Goal: Task Accomplishment & Management: Use online tool/utility

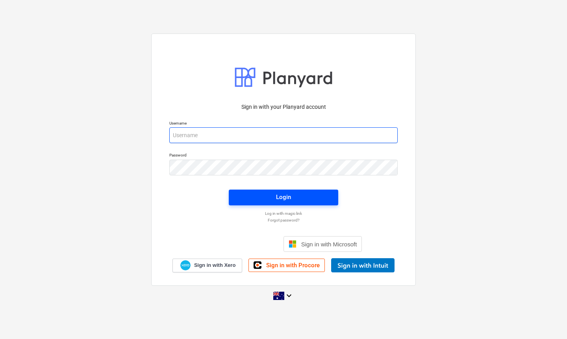
type input "[EMAIL_ADDRESS][DOMAIN_NAME]"
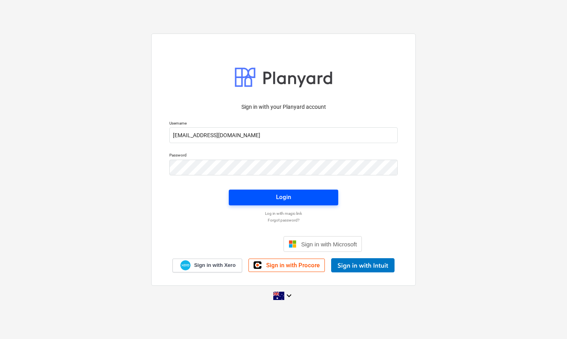
click at [282, 198] on div "Login" at bounding box center [283, 197] width 15 height 10
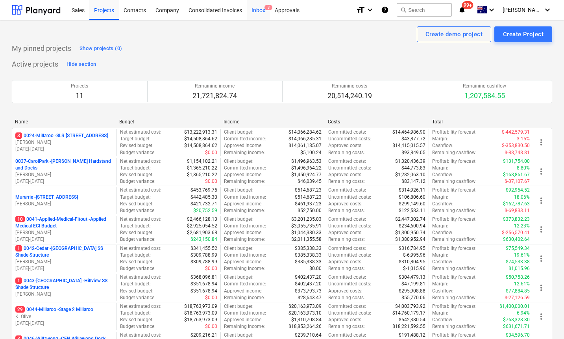
click at [263, 11] on div "Inbox 3" at bounding box center [258, 10] width 23 height 20
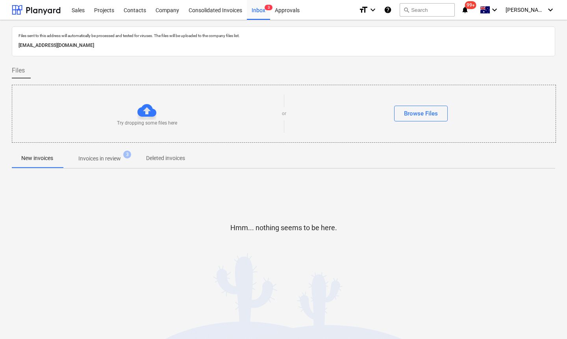
click at [105, 156] on p "Invoices in review" at bounding box center [99, 158] width 43 height 8
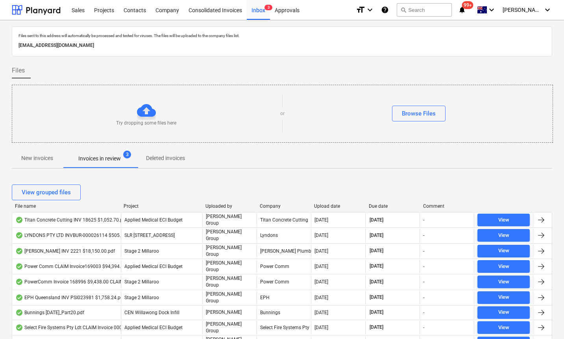
click at [327, 204] on div "Upload date" at bounding box center [338, 206] width 48 height 6
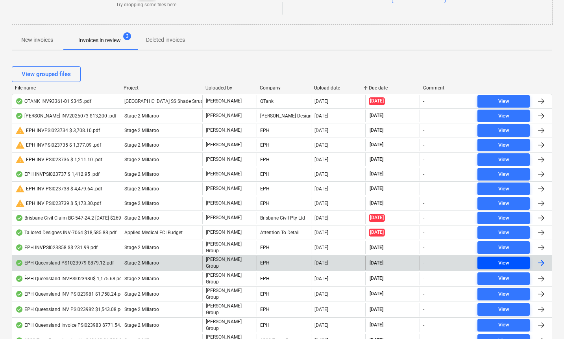
scroll to position [119, 0]
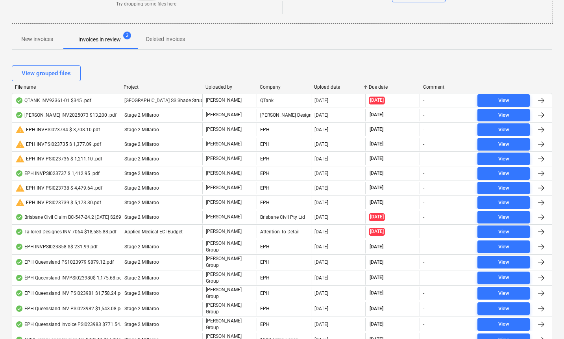
click at [377, 87] on div "Due date" at bounding box center [393, 87] width 48 height 6
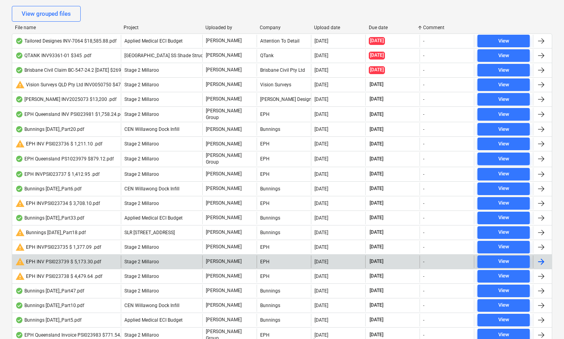
scroll to position [171, 0]
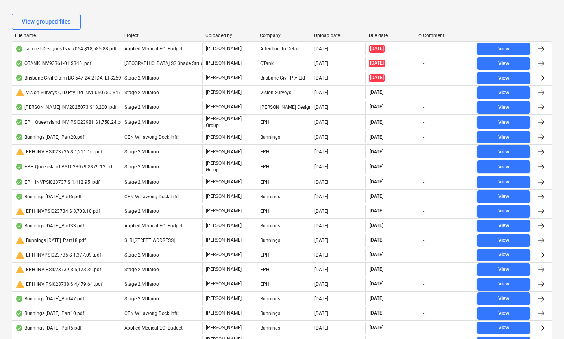
click at [325, 34] on div "Upload date" at bounding box center [338, 36] width 48 height 6
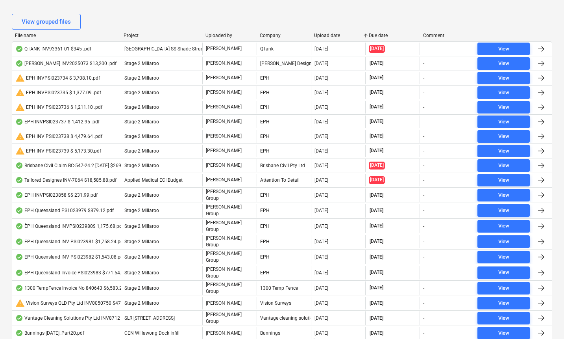
click at [325, 34] on div "Upload date" at bounding box center [338, 36] width 48 height 6
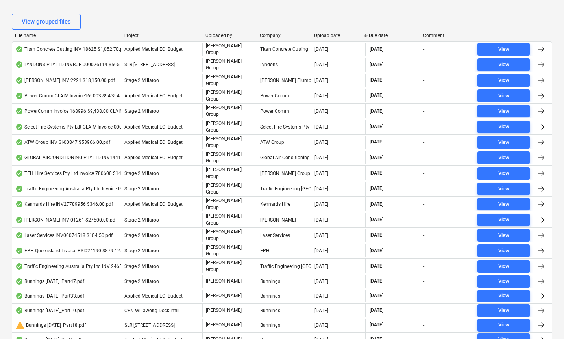
click at [375, 34] on div "Due date" at bounding box center [393, 36] width 48 height 6
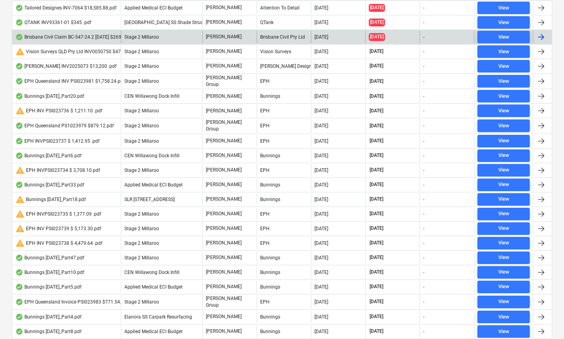
scroll to position [0, 0]
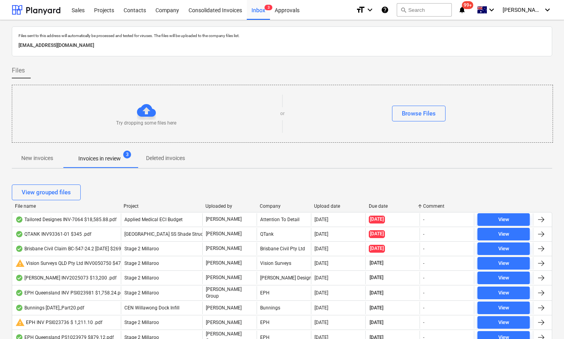
click at [377, 210] on div "File name Project Uploaded by Company Upload date Due date Comment" at bounding box center [282, 207] width 541 height 9
click at [374, 206] on div "Due date" at bounding box center [393, 206] width 48 height 6
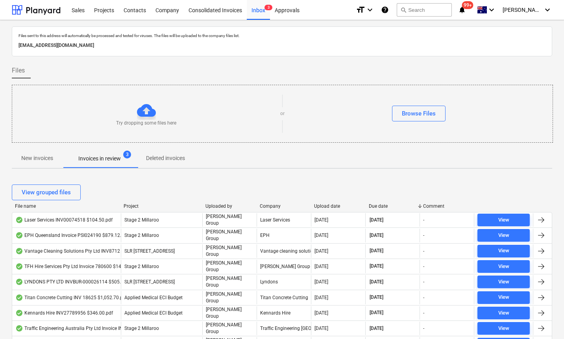
click at [374, 206] on div "Due date" at bounding box center [393, 206] width 48 height 6
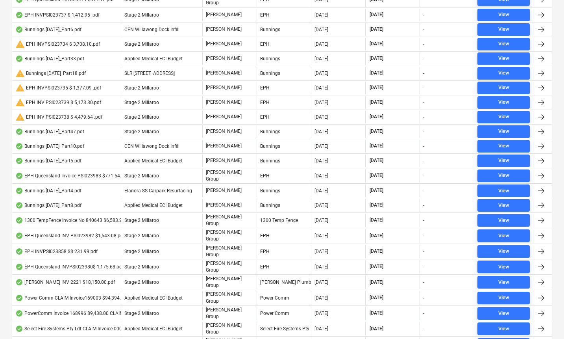
scroll to position [340, 0]
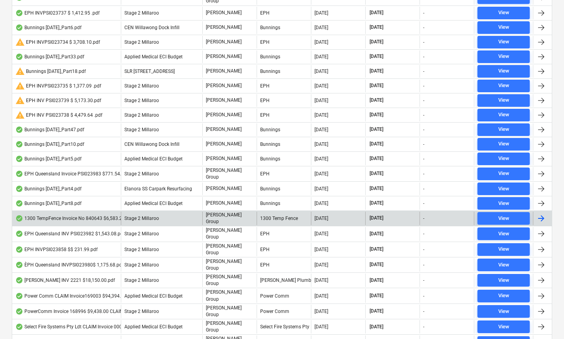
click at [312, 214] on div "[DATE]" at bounding box center [338, 218] width 54 height 13
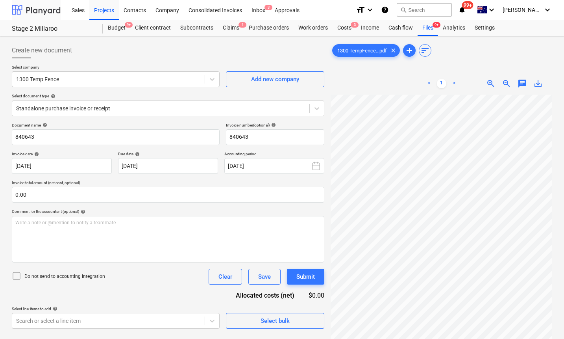
click at [38, 9] on div at bounding box center [36, 10] width 49 height 20
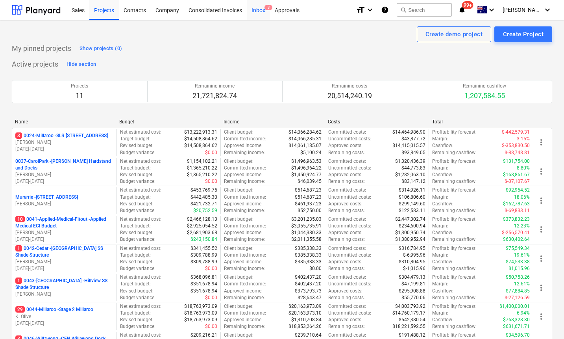
click at [254, 9] on div "Inbox 3" at bounding box center [258, 10] width 23 height 20
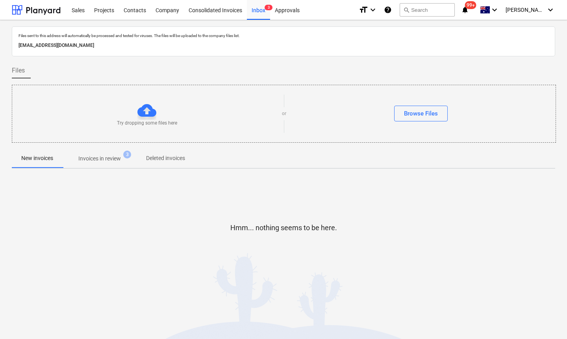
click at [96, 157] on p "Invoices in review" at bounding box center [99, 158] width 43 height 8
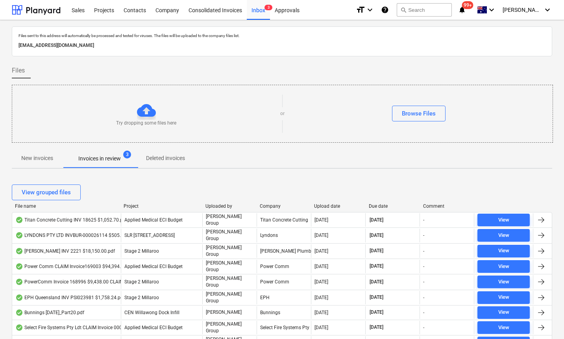
click at [332, 206] on div "Upload date" at bounding box center [338, 206] width 48 height 6
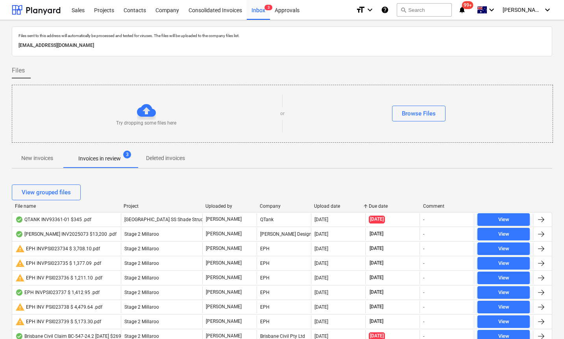
click at [332, 206] on div "Upload date" at bounding box center [338, 206] width 48 height 6
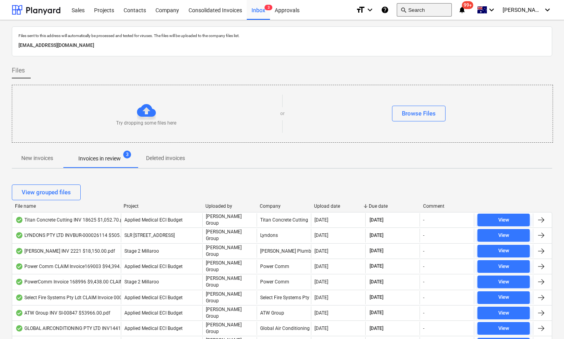
click at [444, 11] on button "search Search" at bounding box center [424, 9] width 55 height 13
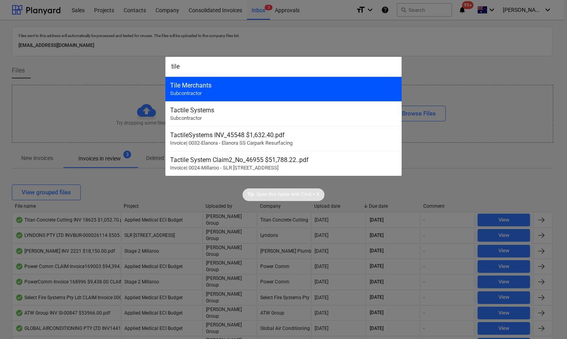
type input "tile"
click at [261, 86] on div "Tile Merchants" at bounding box center [283, 85] width 227 height 7
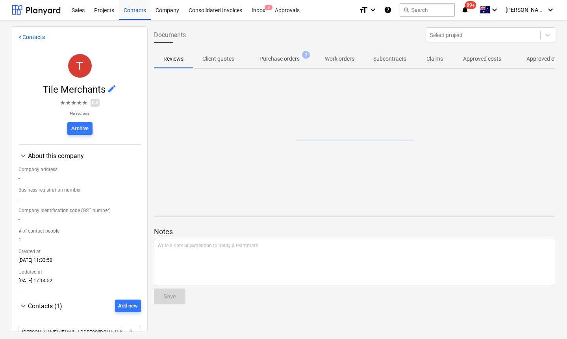
click at [527, 59] on p "Approved other costs" at bounding box center [553, 59] width 52 height 8
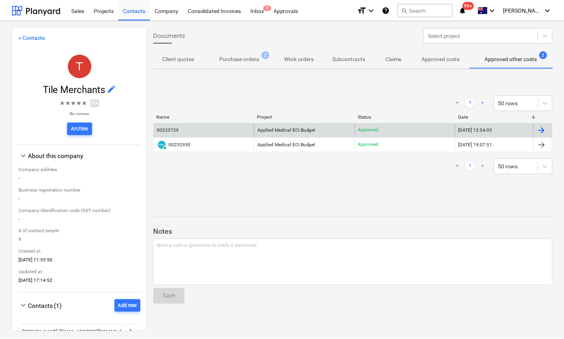
scroll to position [0, 43]
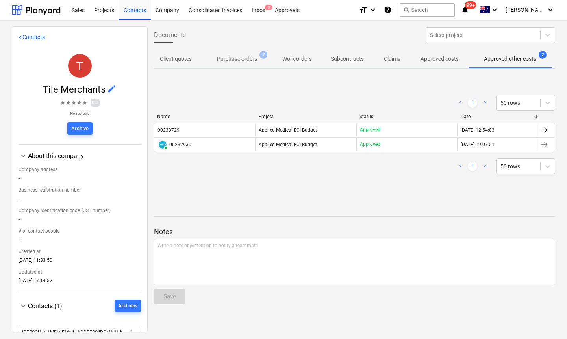
click at [237, 174] on div "< 1 > 50 rows" at bounding box center [354, 166] width 401 height 22
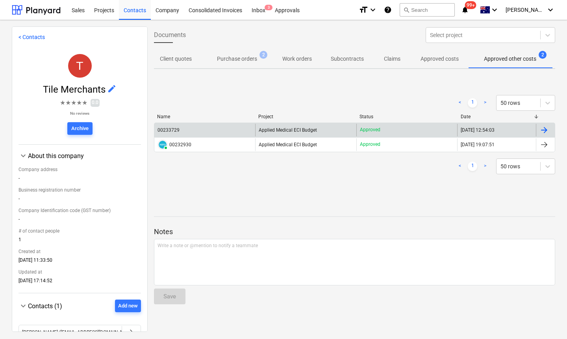
click at [170, 128] on div "00233729" at bounding box center [169, 130] width 22 height 6
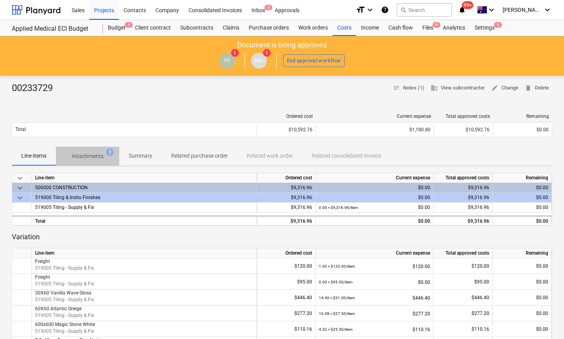
click at [92, 157] on p "Attachments" at bounding box center [88, 156] width 32 height 8
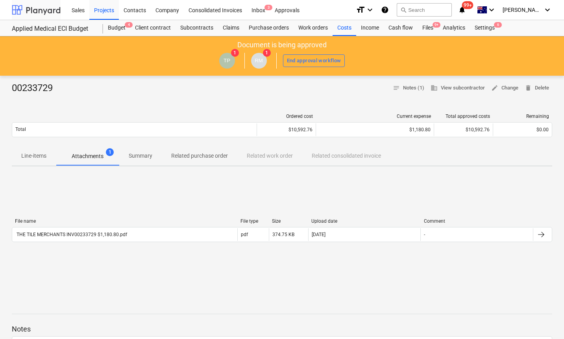
click at [26, 6] on div at bounding box center [36, 10] width 49 height 20
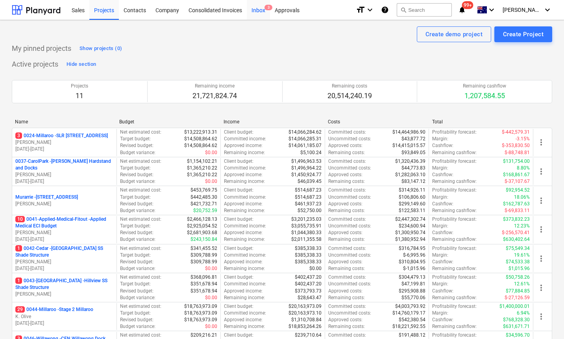
click at [258, 15] on div "Inbox 3" at bounding box center [258, 10] width 23 height 20
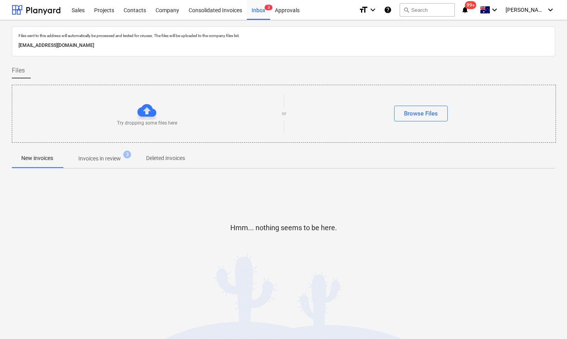
click at [114, 164] on span "Invoices in review 3" at bounding box center [100, 158] width 74 height 14
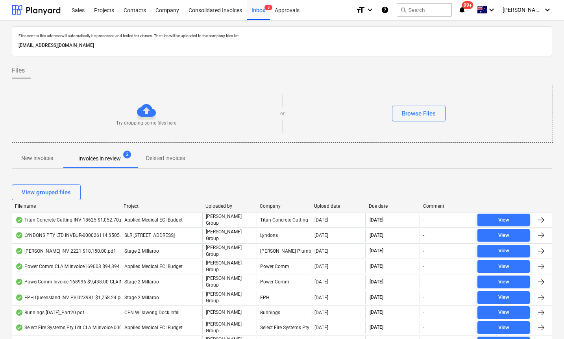
click at [332, 206] on div "Upload date" at bounding box center [338, 206] width 48 height 6
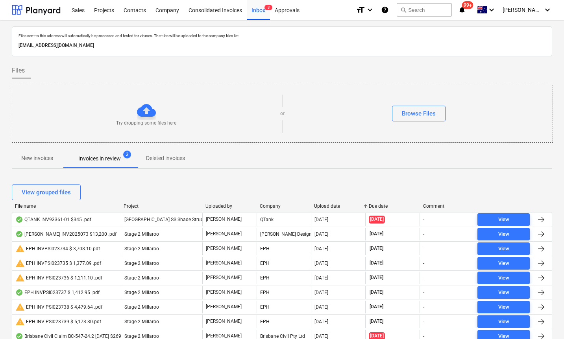
click at [332, 206] on div "Upload date" at bounding box center [338, 206] width 48 height 6
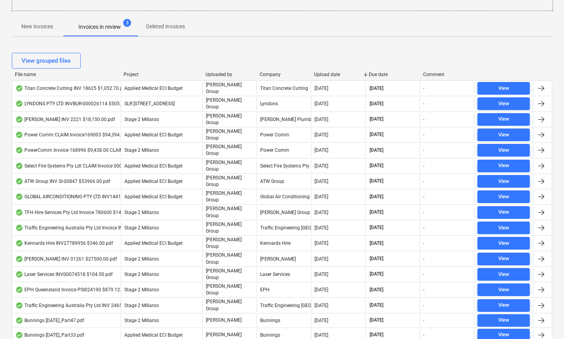
scroll to position [136, 0]
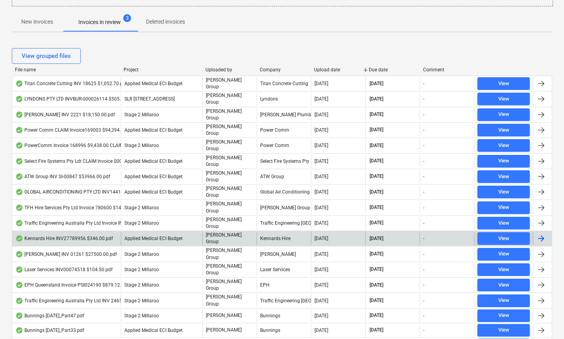
click at [96, 235] on div "Kennards Hire INV27789956 $346.00.pdf" at bounding box center [64, 238] width 98 height 6
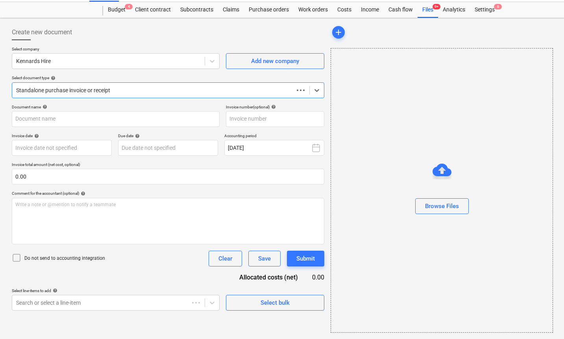
scroll to position [18, 0]
type input "27789956"
type input "[DATE]"
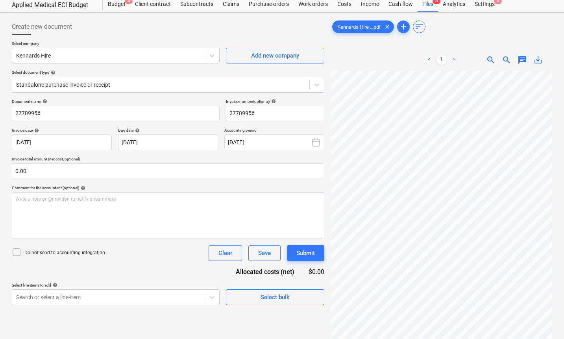
scroll to position [0, 0]
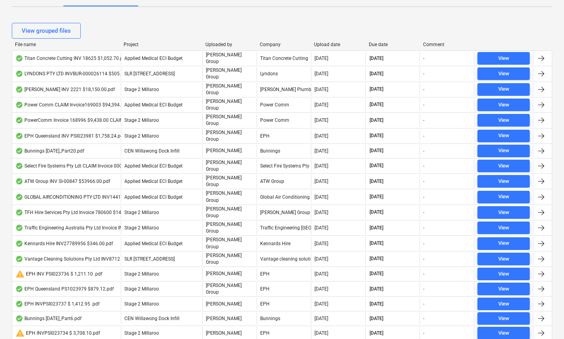
scroll to position [163, 0]
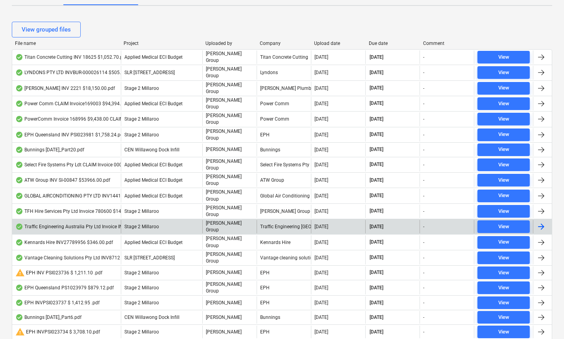
click at [87, 223] on div "Traffic Engineering Australia Pty Ltd Invoice INV-24720 $572.00.pdf" at bounding box center [91, 226] width 153 height 6
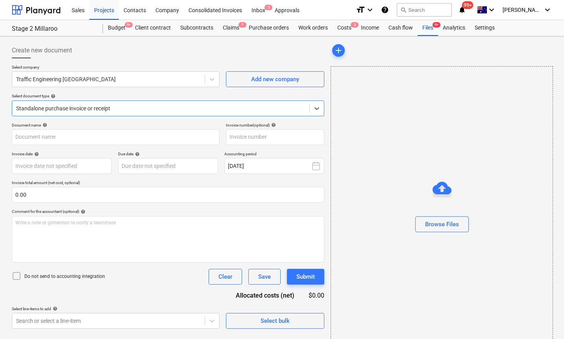
type input "INV-24720"
type input "[DATE]"
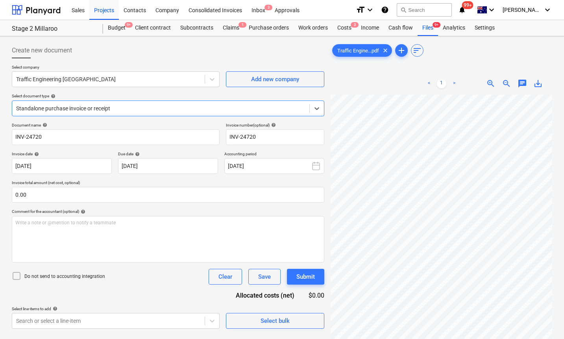
scroll to position [30, 21]
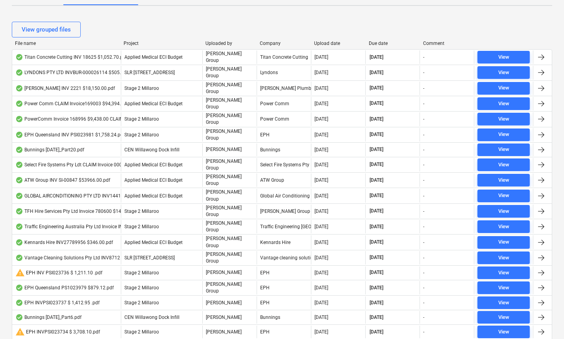
click at [332, 42] on div "Upload date" at bounding box center [338, 44] width 48 height 6
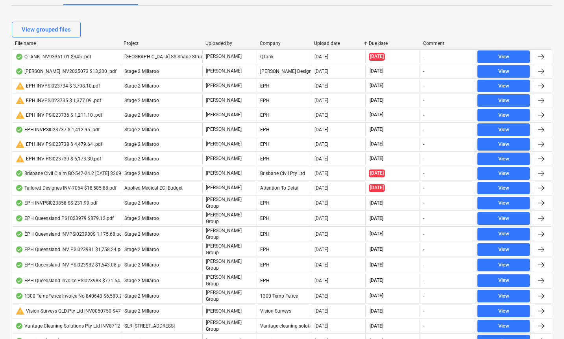
click at [332, 42] on div "Upload date" at bounding box center [338, 44] width 48 height 6
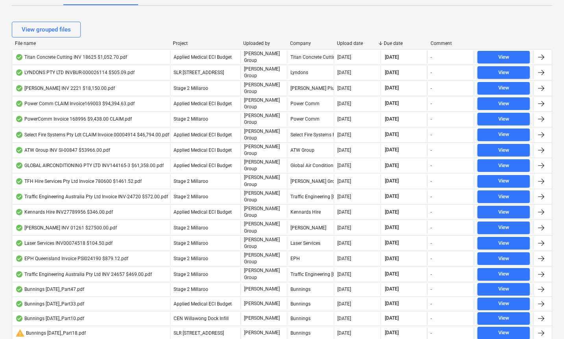
drag, startPoint x: 120, startPoint y: 44, endPoint x: 169, endPoint y: 44, distance: 48.4
click at [169, 45] on div at bounding box center [170, 44] width 14 height 6
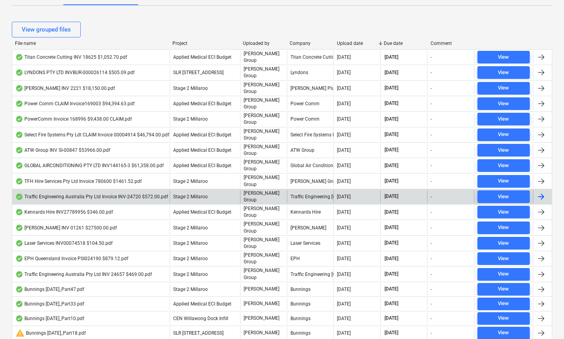
click at [110, 193] on div "Traffic Engineering Australia Pty Ltd Invoice INV-24720 $572.00.pdf" at bounding box center [91, 196] width 153 height 6
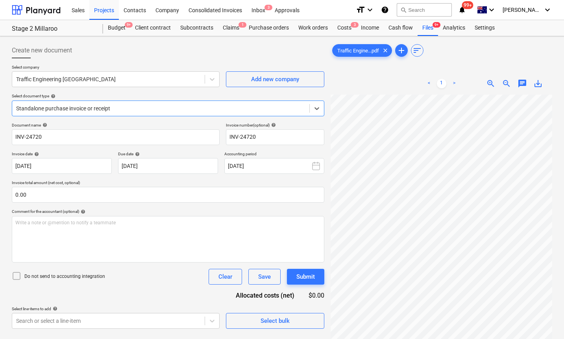
scroll to position [29, 76]
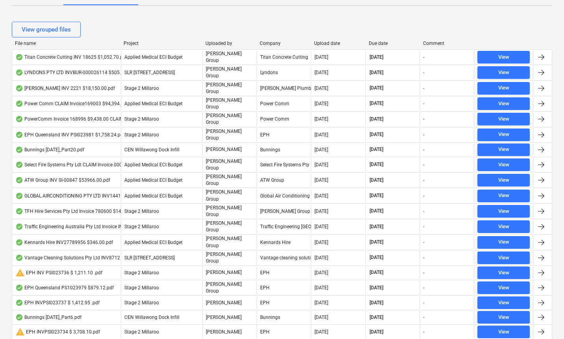
click at [323, 44] on div "Upload date" at bounding box center [338, 44] width 48 height 6
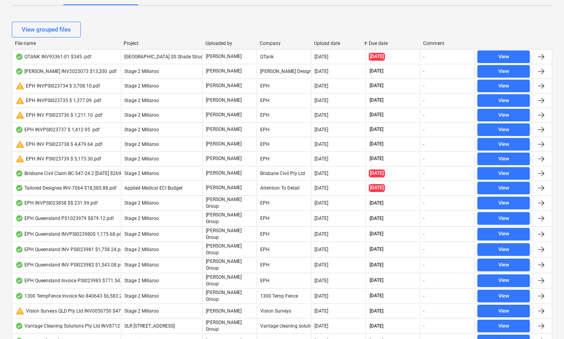
click at [325, 44] on div "Upload date" at bounding box center [338, 44] width 48 height 6
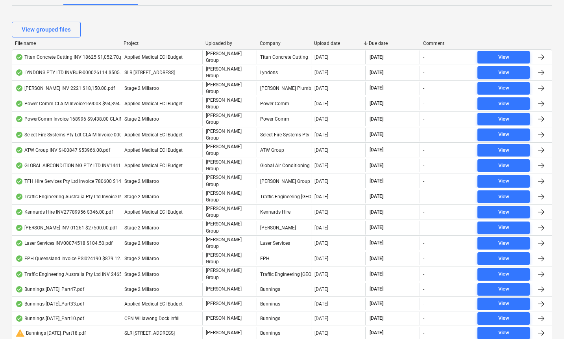
drag, startPoint x: 121, startPoint y: 46, endPoint x: 162, endPoint y: 46, distance: 41.0
click at [162, 46] on div "File name Project Uploaded by Company Upload date Due date Comment" at bounding box center [282, 45] width 541 height 9
click at [121, 48] on div "File name Project Uploaded by Company Upload date Due date Comment" at bounding box center [282, 45] width 541 height 9
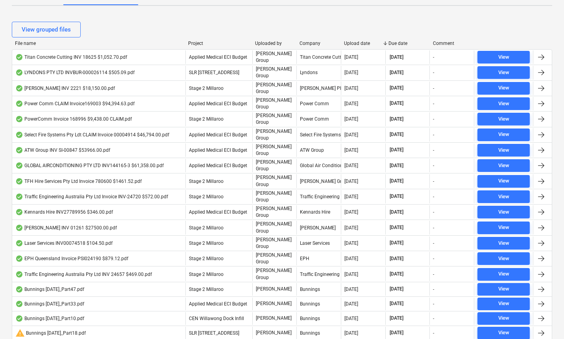
drag, startPoint x: 120, startPoint y: 45, endPoint x: 184, endPoint y: 41, distance: 64.4
click at [184, 41] on div at bounding box center [185, 44] width 14 height 6
